Goal: Information Seeking & Learning: Learn about a topic

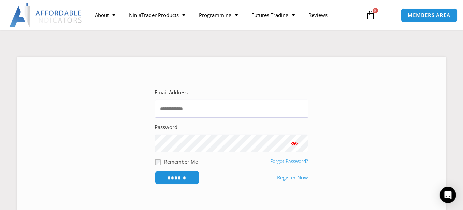
scroll to position [68, 0]
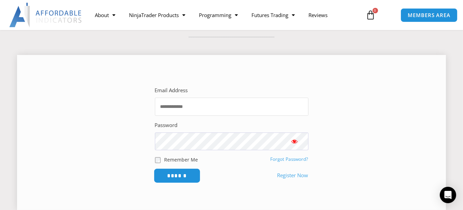
type input "**********"
click at [178, 175] on input "******" at bounding box center [177, 175] width 47 height 15
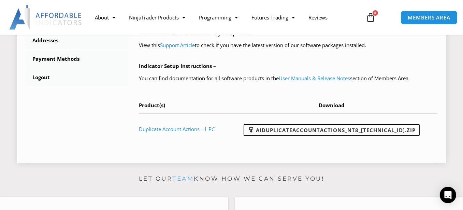
scroll to position [307, 0]
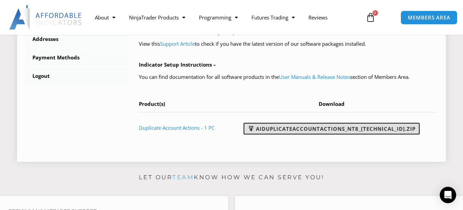
click at [320, 135] on link "AIDuplicateAccountActions_NT8_25.9.24.1.zip" at bounding box center [332, 129] width 176 height 12
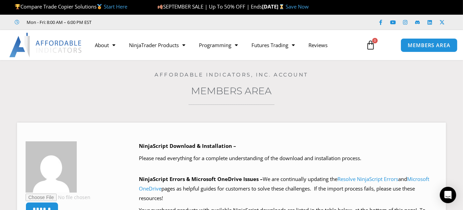
scroll to position [0, 0]
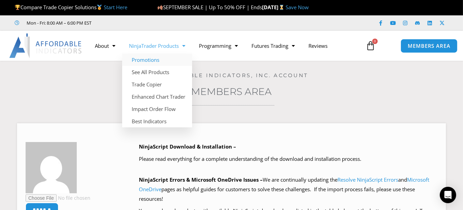
click at [152, 60] on link "Promotions" at bounding box center [157, 60] width 70 height 12
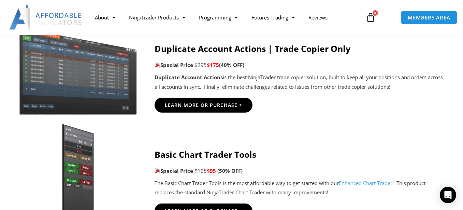
scroll to position [546, 0]
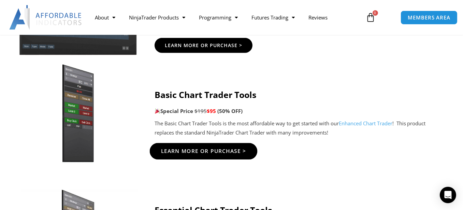
click at [202, 149] on span "Learn More Or Purchase >" at bounding box center [203, 150] width 85 height 5
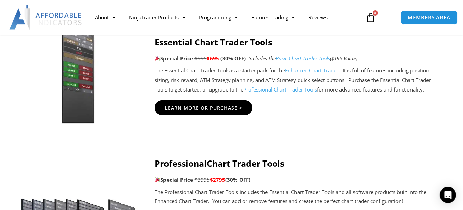
scroll to position [717, 0]
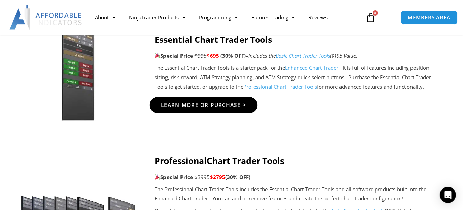
click at [184, 105] on span "Learn More Or Purchase >" at bounding box center [203, 104] width 85 height 5
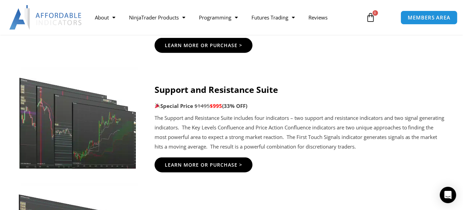
scroll to position [990, 0]
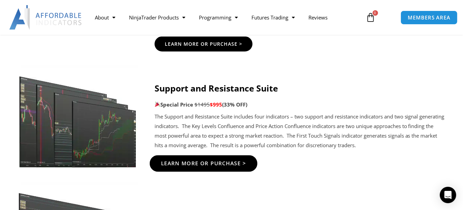
click at [181, 166] on span "Learn More Or Purchase >" at bounding box center [203, 163] width 85 height 5
click at [198, 161] on span "Learn More Or Purchase >" at bounding box center [203, 163] width 85 height 5
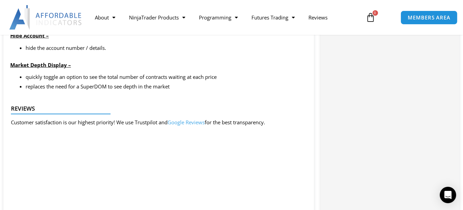
scroll to position [888, 0]
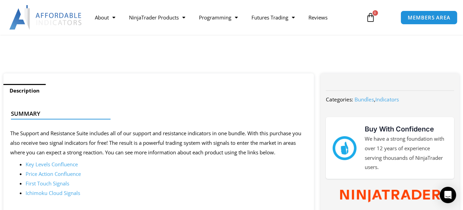
scroll to position [239, 0]
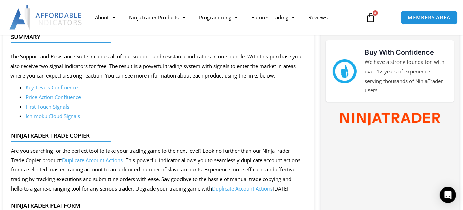
scroll to position [307, 0]
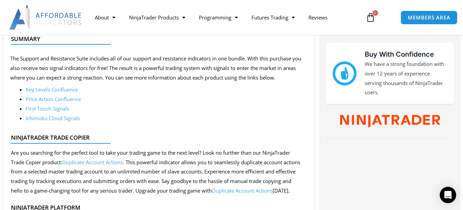
click at [61, 90] on link "Key Levels Confluence" at bounding box center [52, 89] width 52 height 7
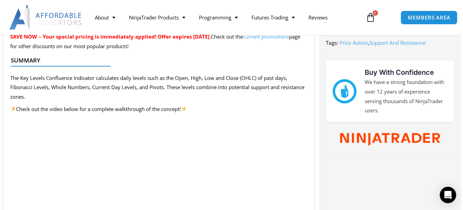
scroll to position [307, 0]
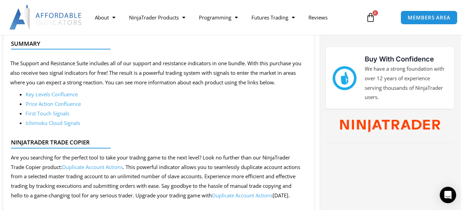
click at [71, 104] on link "Price Action Confluence" at bounding box center [53, 103] width 55 height 7
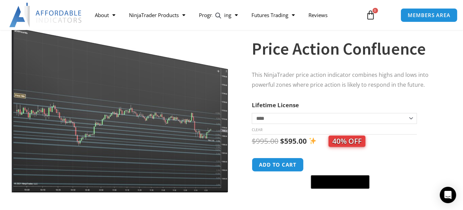
scroll to position [68, 0]
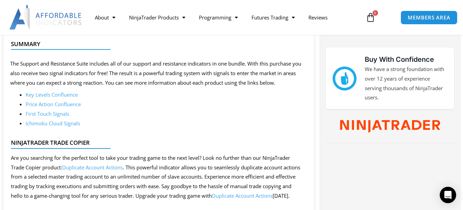
scroll to position [307, 0]
click at [52, 124] on link "Ichimoku Cloud Signals" at bounding box center [53, 122] width 55 height 7
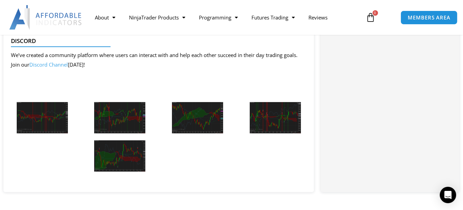
scroll to position [751, 0]
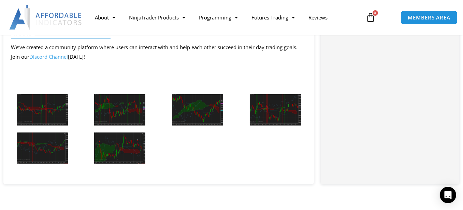
click at [51, 126] on img at bounding box center [42, 109] width 51 height 31
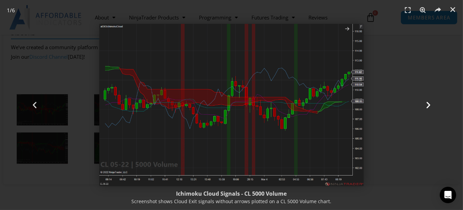
click at [427, 105] on icon "Next slide" at bounding box center [428, 105] width 9 height 9
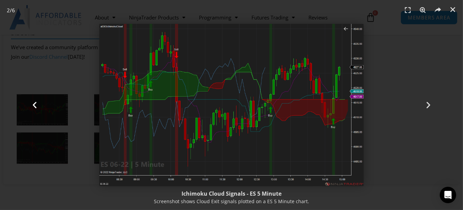
click at [33, 104] on icon "Previous slide" at bounding box center [34, 105] width 9 height 9
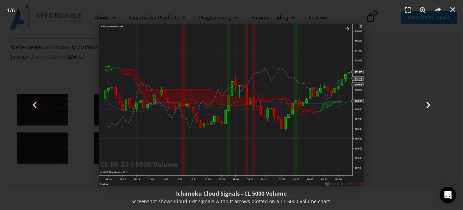
click at [428, 104] on icon "Next slide" at bounding box center [428, 105] width 9 height 9
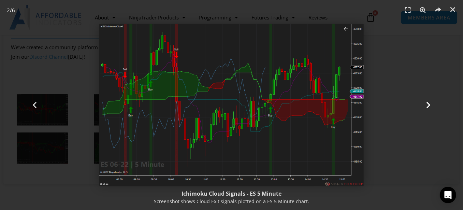
click at [427, 106] on icon "Next slide" at bounding box center [428, 105] width 9 height 9
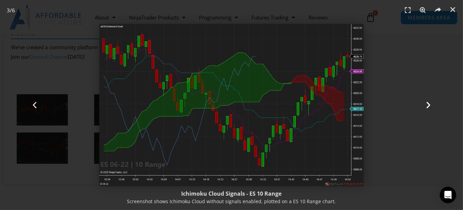
click at [431, 102] on icon "Next slide" at bounding box center [428, 105] width 9 height 9
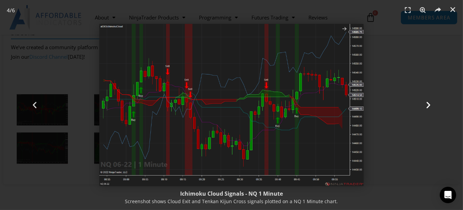
click at [428, 105] on icon "Next slide" at bounding box center [428, 105] width 9 height 9
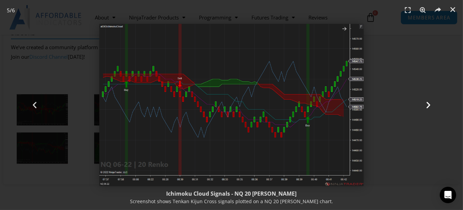
click at [430, 102] on icon "Next slide" at bounding box center [428, 105] width 9 height 9
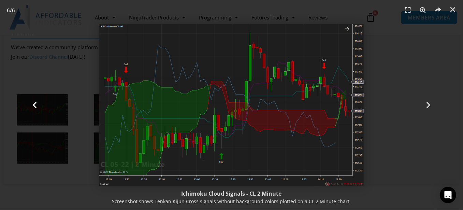
click at [35, 103] on icon "Previous slide" at bounding box center [34, 105] width 9 height 9
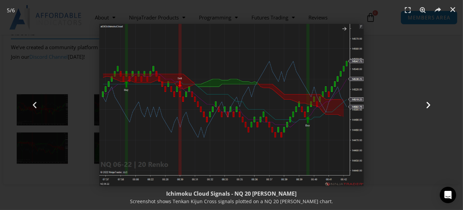
click at [427, 101] on icon "Next slide" at bounding box center [428, 105] width 9 height 9
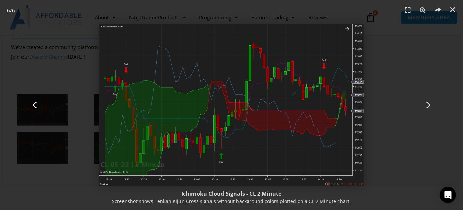
click at [29, 102] on div "Previous" at bounding box center [35, 105] width 70 height 210
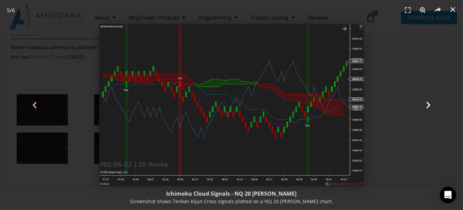
click at [424, 101] on div "Next" at bounding box center [429, 105] width 70 height 210
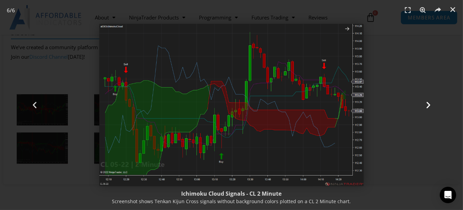
click at [430, 108] on icon "Next slide" at bounding box center [428, 105] width 9 height 9
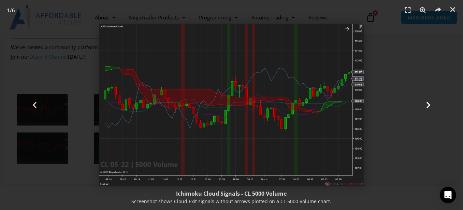
click at [430, 108] on icon "Next slide" at bounding box center [428, 105] width 9 height 9
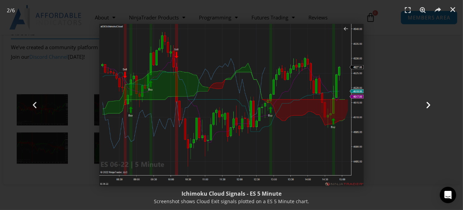
click at [430, 108] on icon "Next slide" at bounding box center [428, 105] width 9 height 9
